Goal: Transaction & Acquisition: Purchase product/service

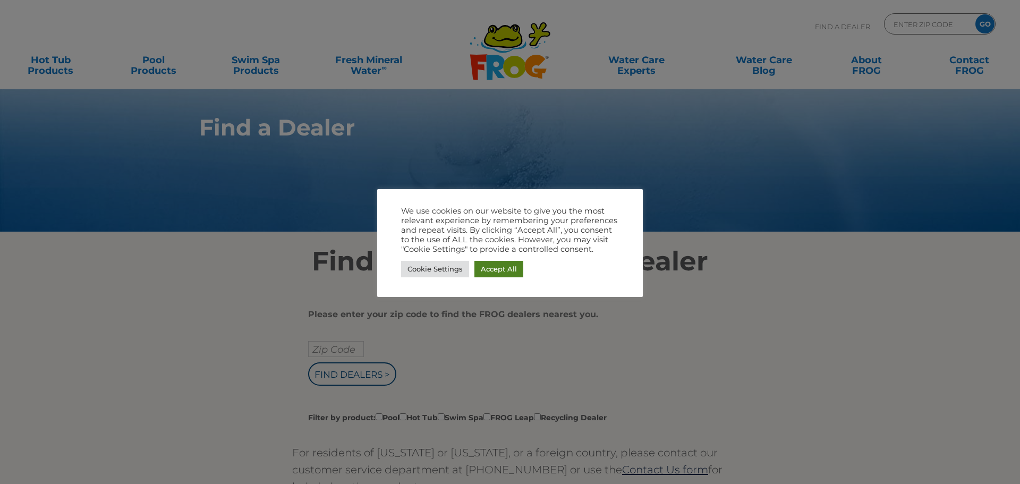
click at [510, 270] on link "Accept All" at bounding box center [498, 269] width 49 height 16
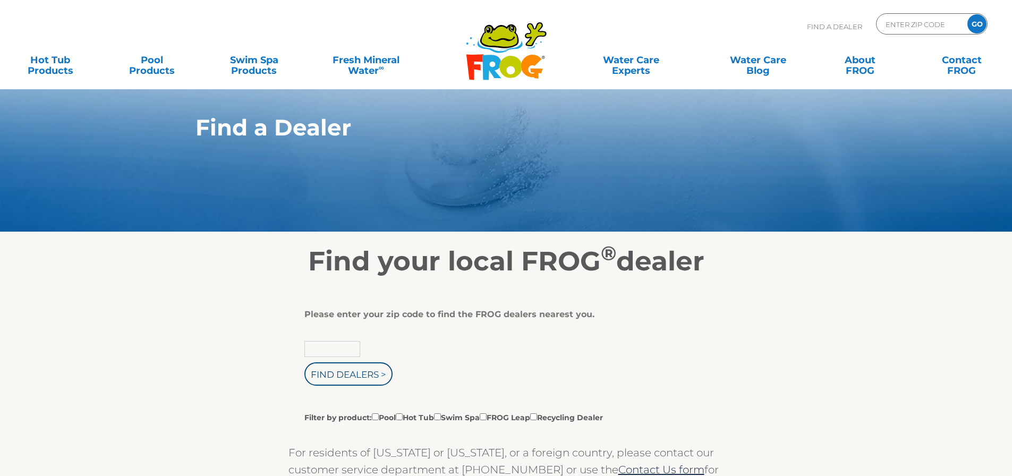
click at [332, 348] on input "text" at bounding box center [332, 349] width 56 height 16
click at [339, 339] on div "Please enter your zip code to find the FROG dealers nearest you. 5 Find Dealers…" at bounding box center [502, 366] width 396 height 114
click at [338, 348] on input "5" at bounding box center [332, 349] width 56 height 16
type input "54482"
click at [304, 362] on input "Find Dealers >" at bounding box center [348, 373] width 88 height 23
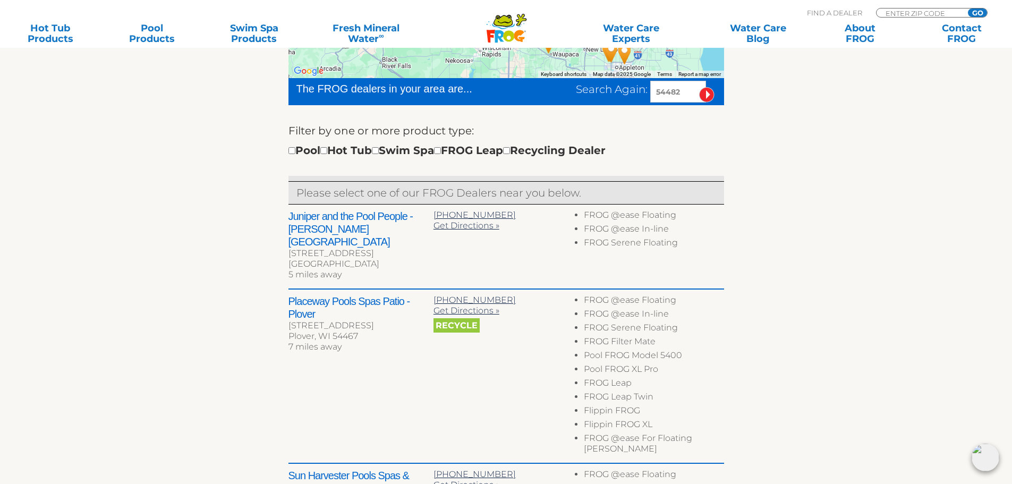
scroll to position [372, 0]
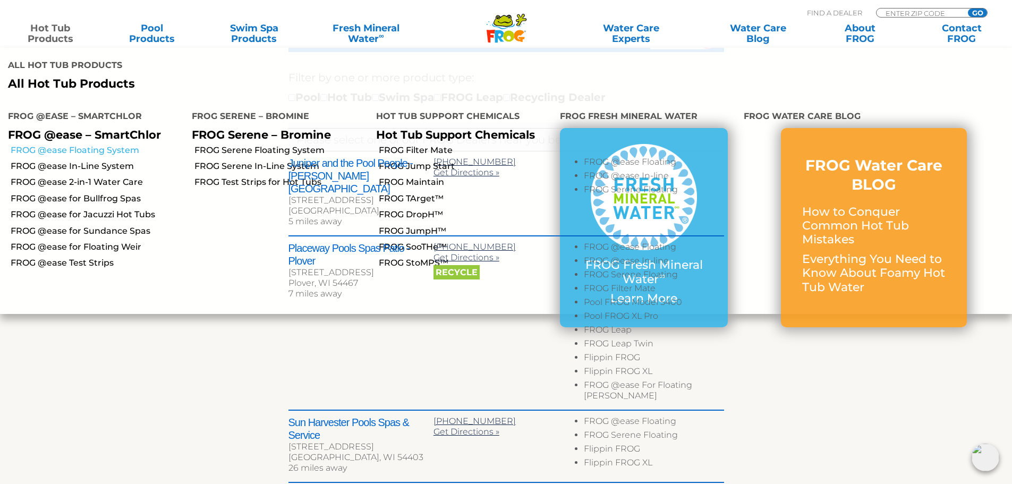
click at [121, 144] on link "FROG @ease Floating System" at bounding box center [97, 150] width 173 height 12
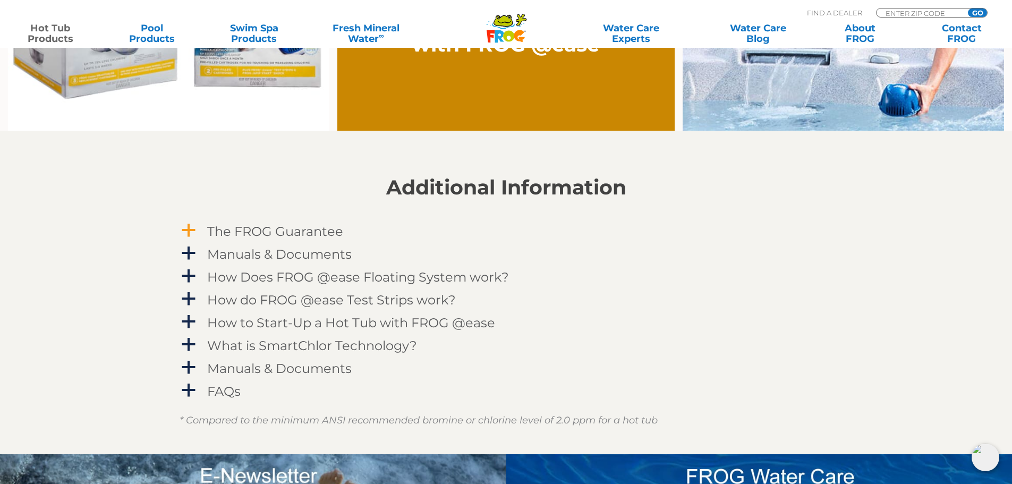
scroll to position [1062, 0]
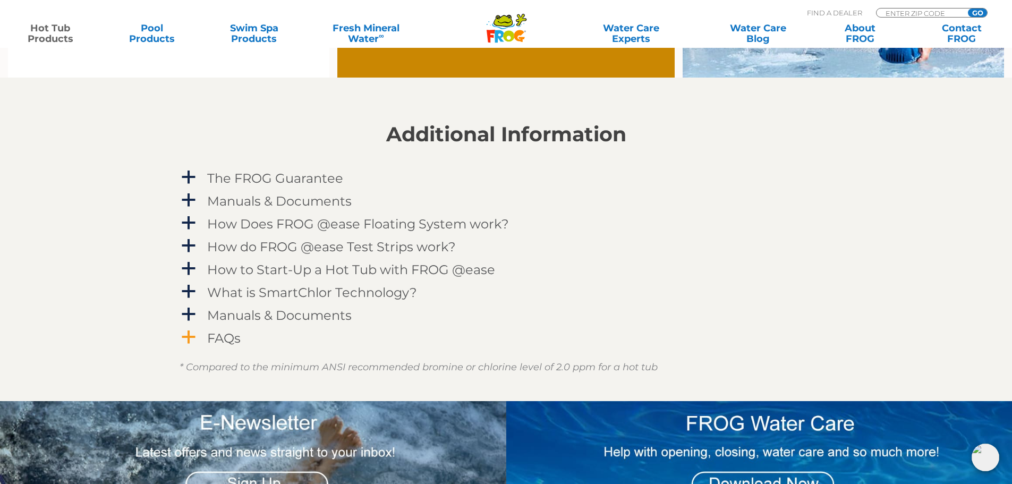
click at [192, 336] on span "a" at bounding box center [189, 337] width 16 height 16
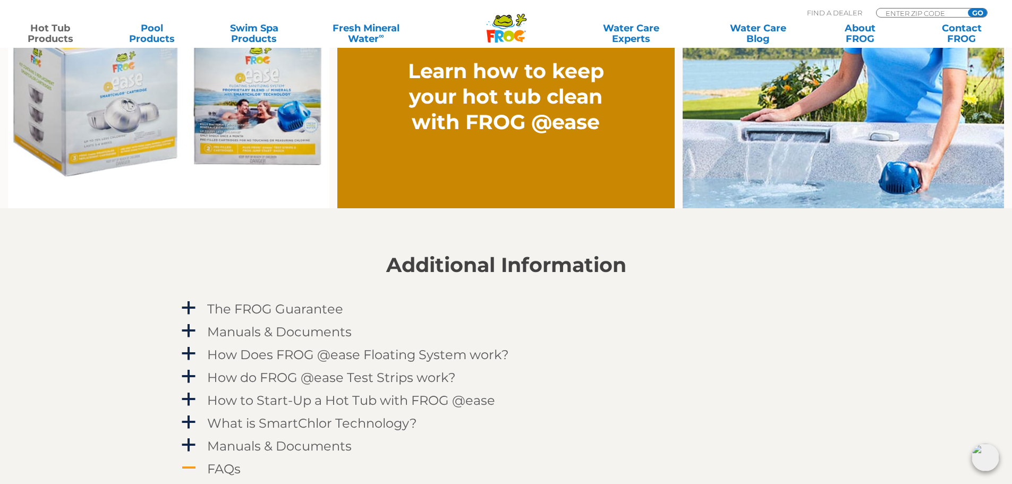
scroll to position [956, 0]
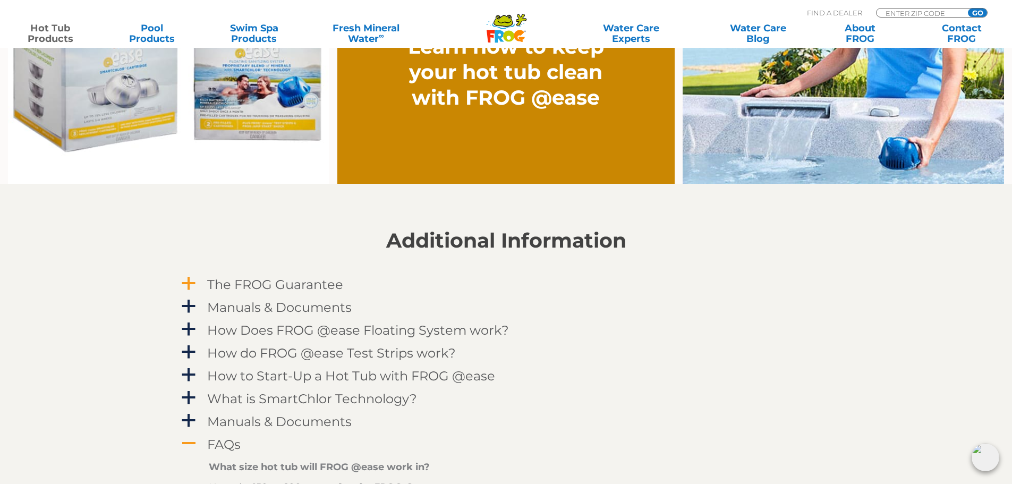
click at [184, 281] on span "a" at bounding box center [189, 284] width 16 height 16
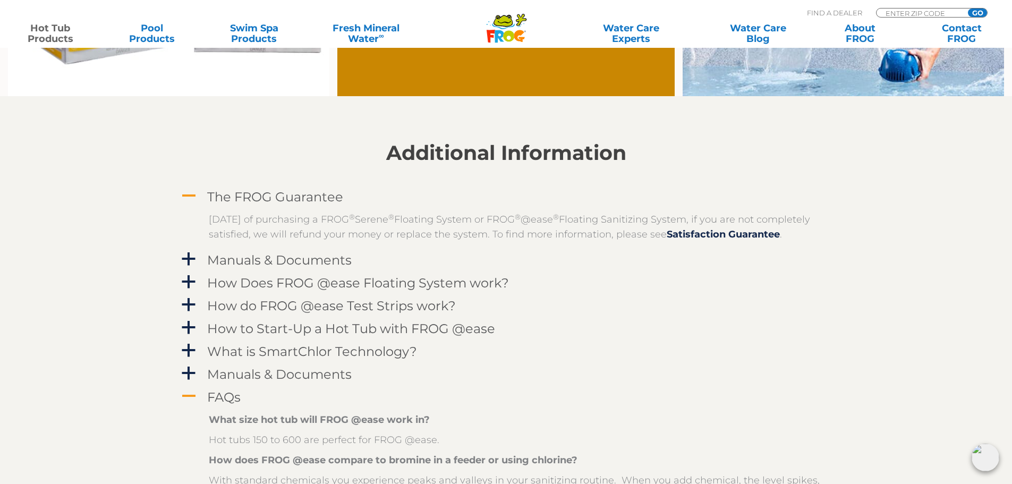
scroll to position [1062, 0]
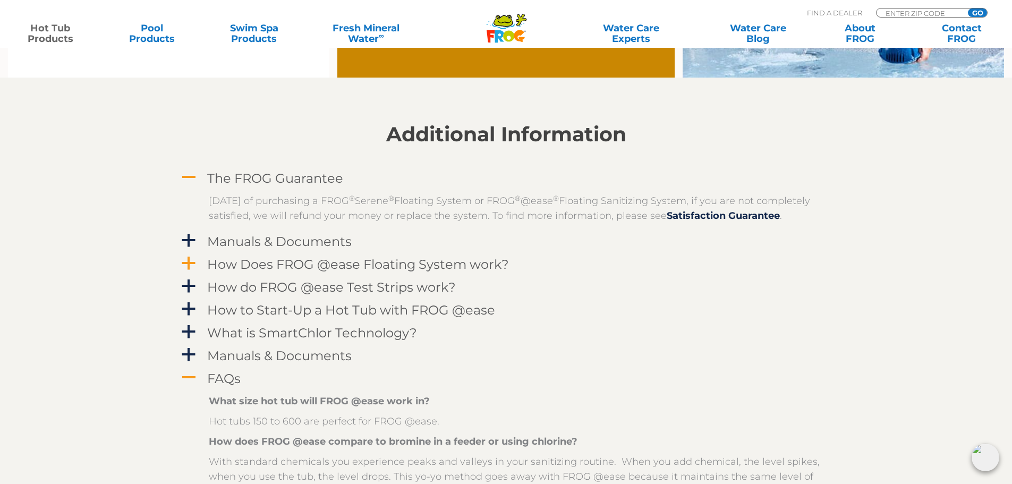
click at [189, 271] on span "a" at bounding box center [189, 263] width 16 height 16
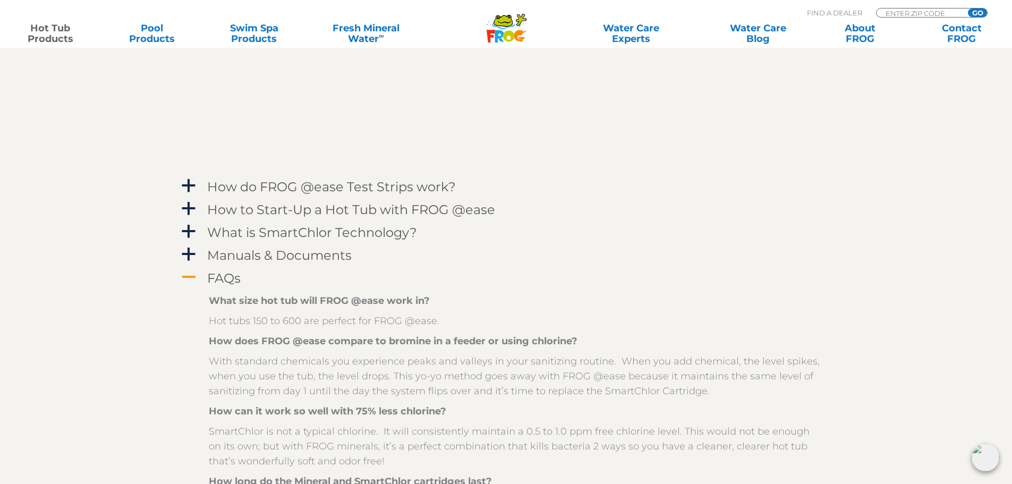
scroll to position [1487, 0]
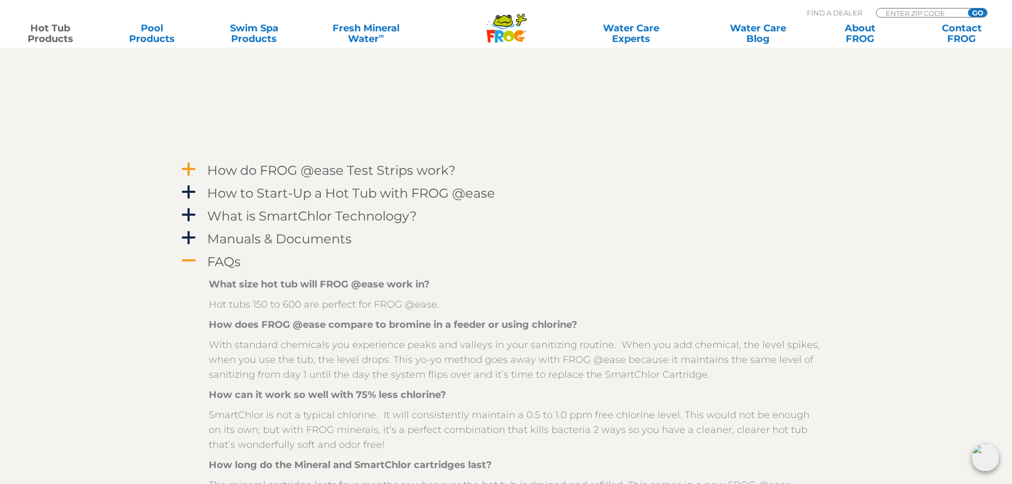
click at [188, 177] on span "a" at bounding box center [189, 169] width 16 height 16
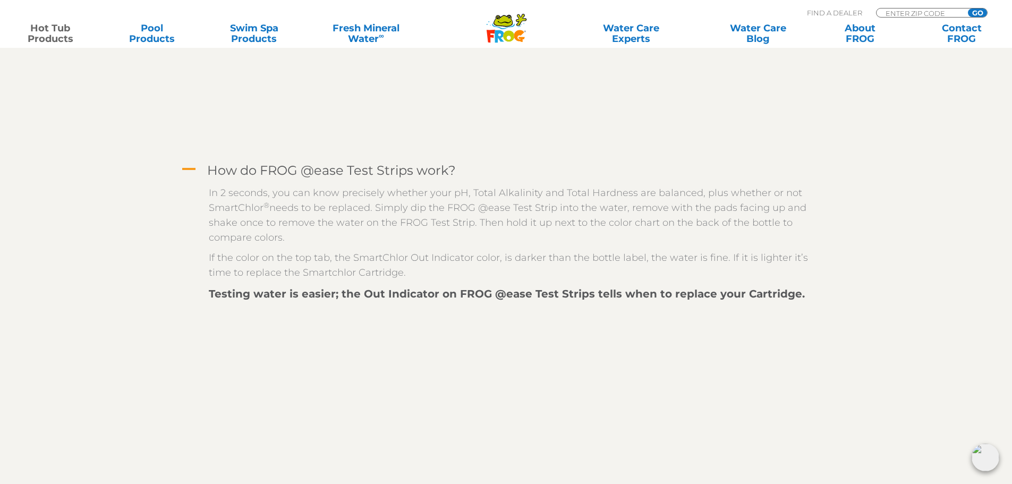
scroll to position [1540, 0]
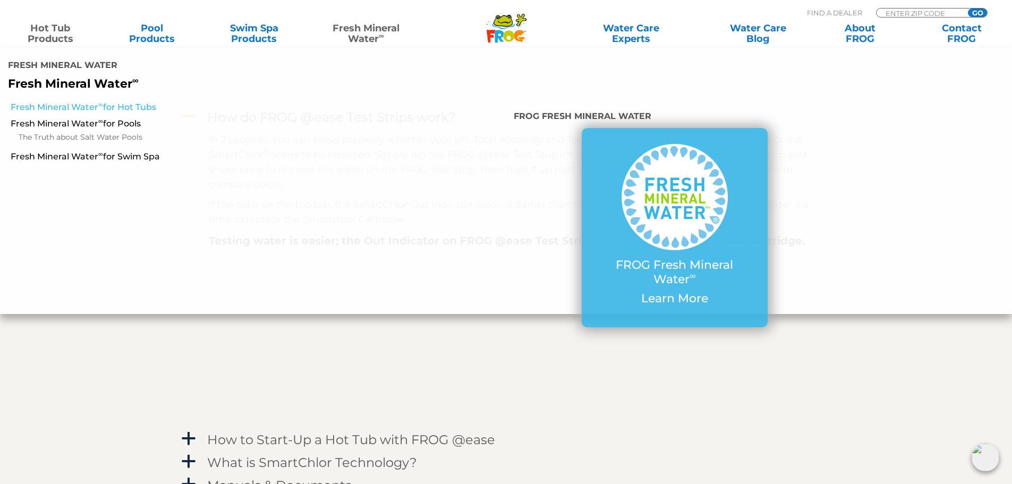
click at [133, 101] on link "Fresh Mineral Water ∞ for Hot Tubs" at bounding box center [174, 107] width 327 height 12
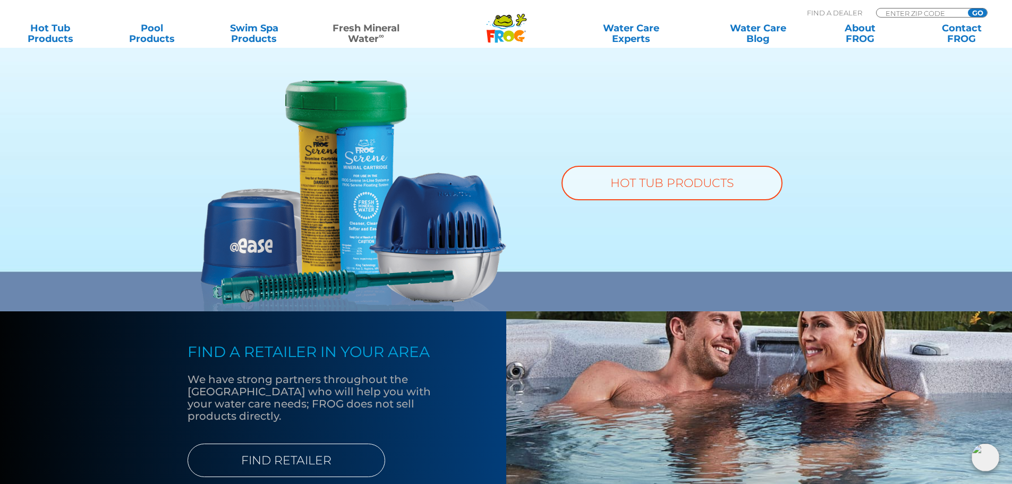
scroll to position [850, 0]
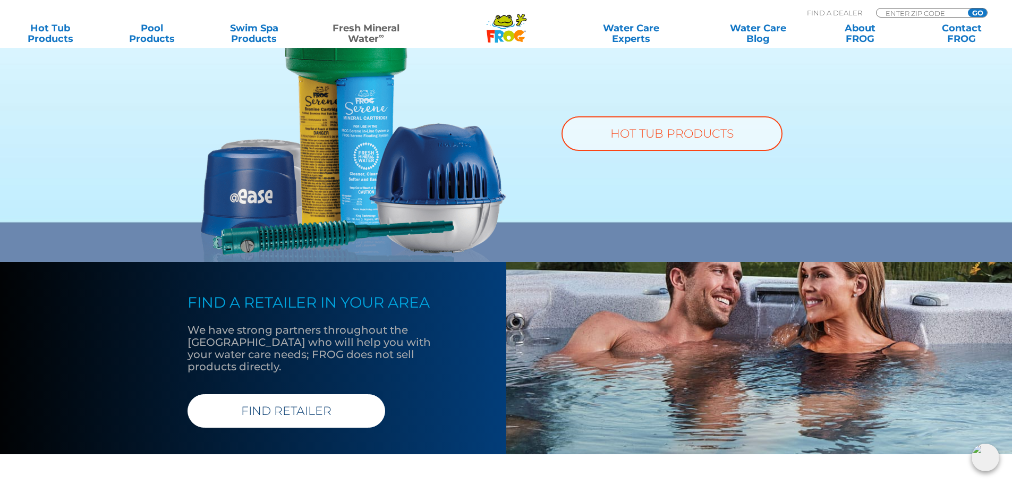
click at [284, 394] on link "FIND RETAILER" at bounding box center [286, 410] width 198 height 33
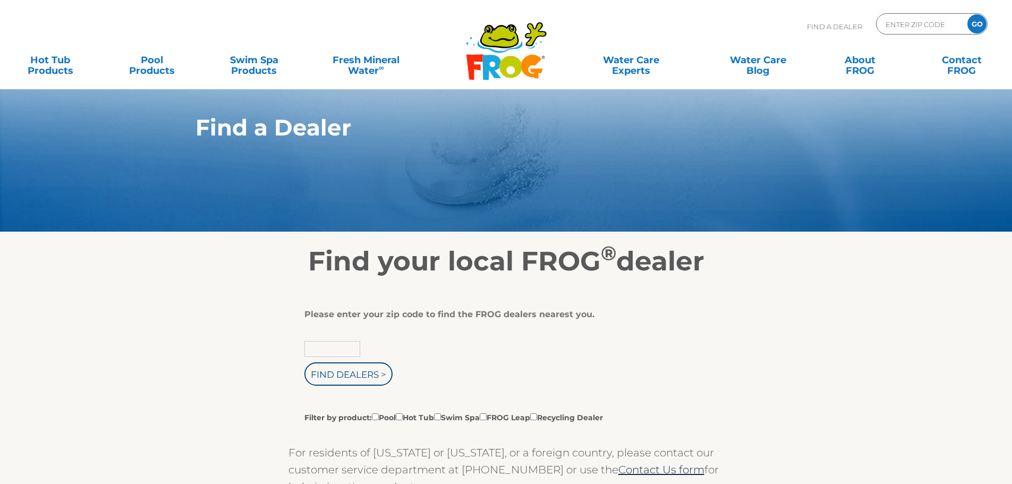
click at [338, 347] on input "text" at bounding box center [332, 349] width 56 height 16
type input "54482"
click at [344, 374] on input "Find Dealers >" at bounding box center [348, 373] width 88 height 23
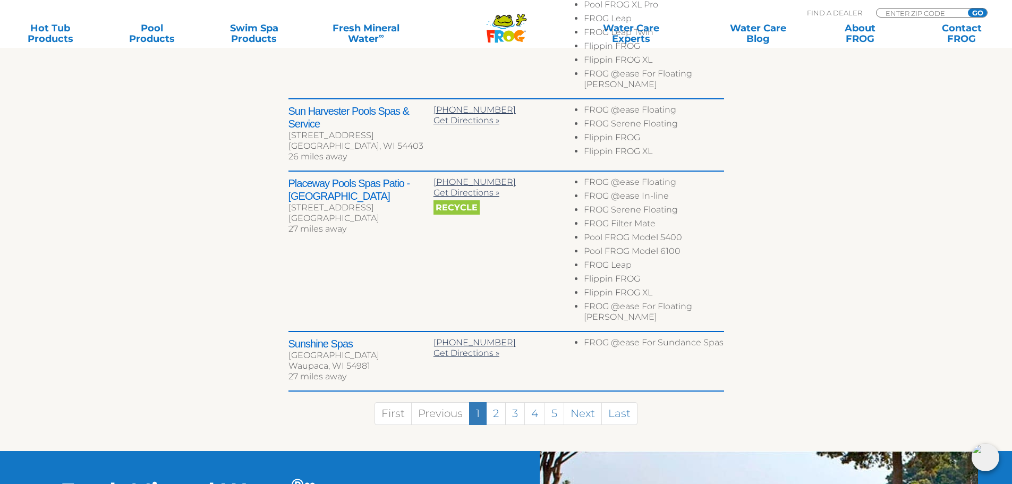
scroll to position [647, 0]
